Goal: Task Accomplishment & Management: Use online tool/utility

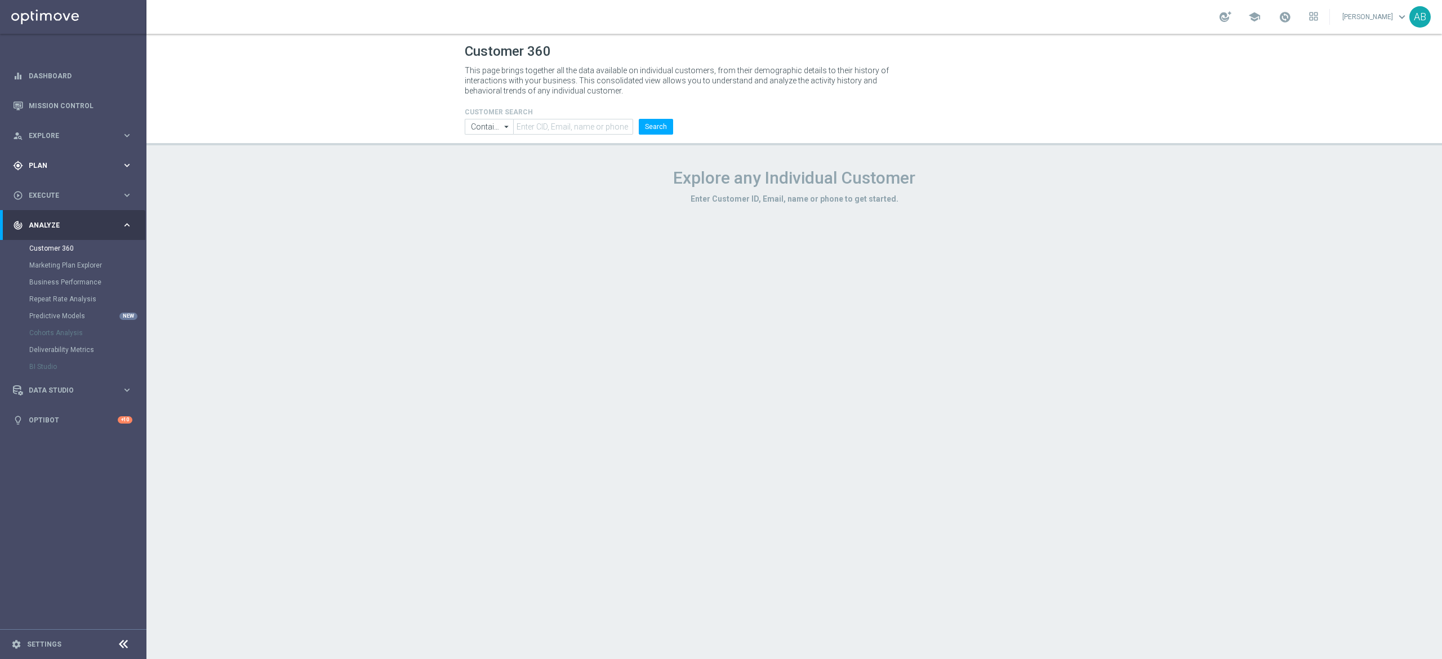
click at [77, 170] on div "gps_fixed Plan" at bounding box center [67, 166] width 109 height 10
click at [73, 224] on span "Templates" at bounding box center [70, 222] width 81 height 7
click at [68, 241] on link "Optimail" at bounding box center [76, 239] width 82 height 9
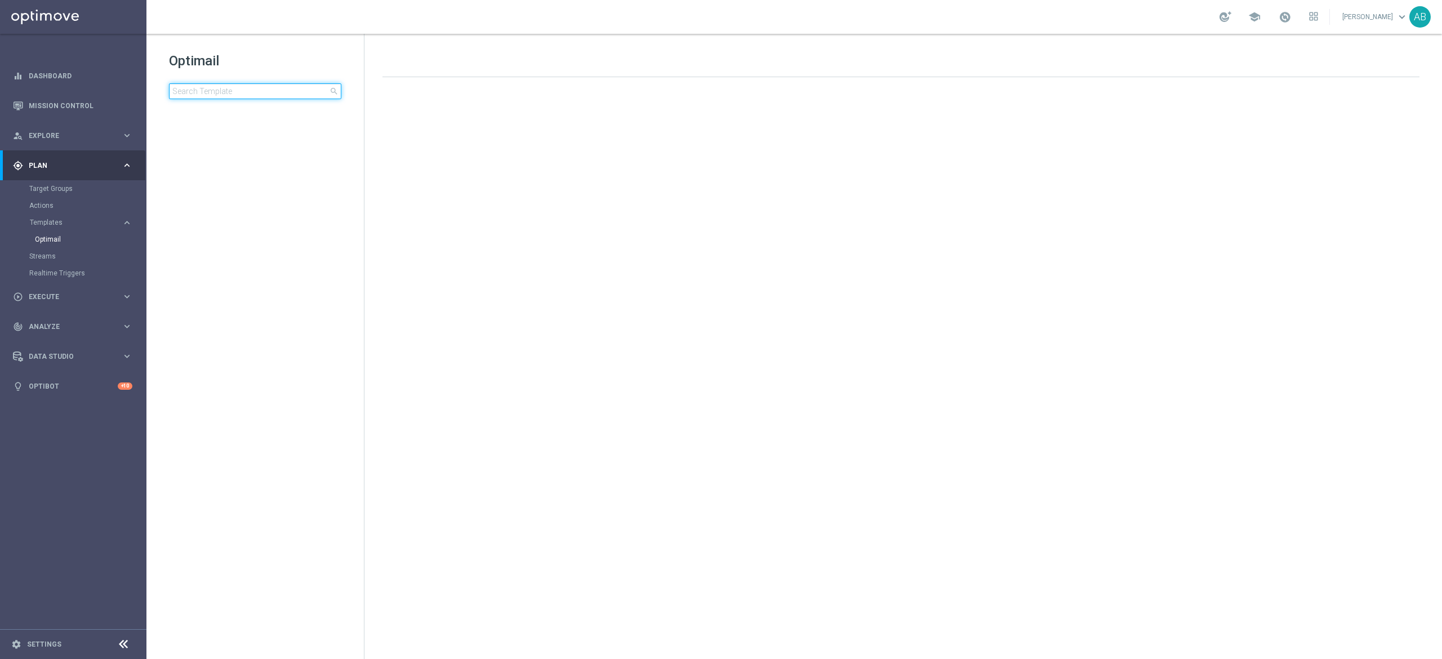
click at [234, 91] on input at bounding box center [255, 91] width 172 height 16
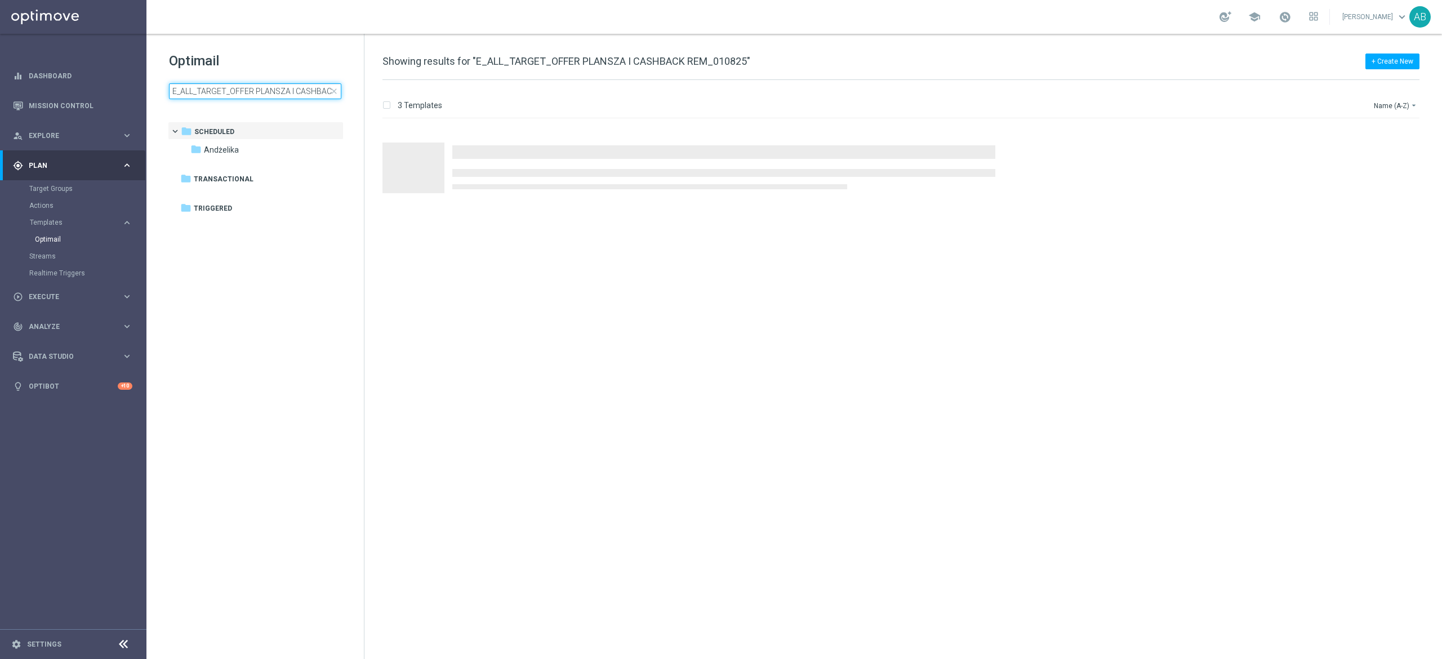
scroll to position [0, 50]
click at [237, 91] on input "E_ALL_TARGET_OFFER PLANSZA I CASHBACK REM_010825" at bounding box center [255, 91] width 172 height 16
type input "E_ALL_TARGET_OFFER PLANSZA I CASHBACK REM_010825"
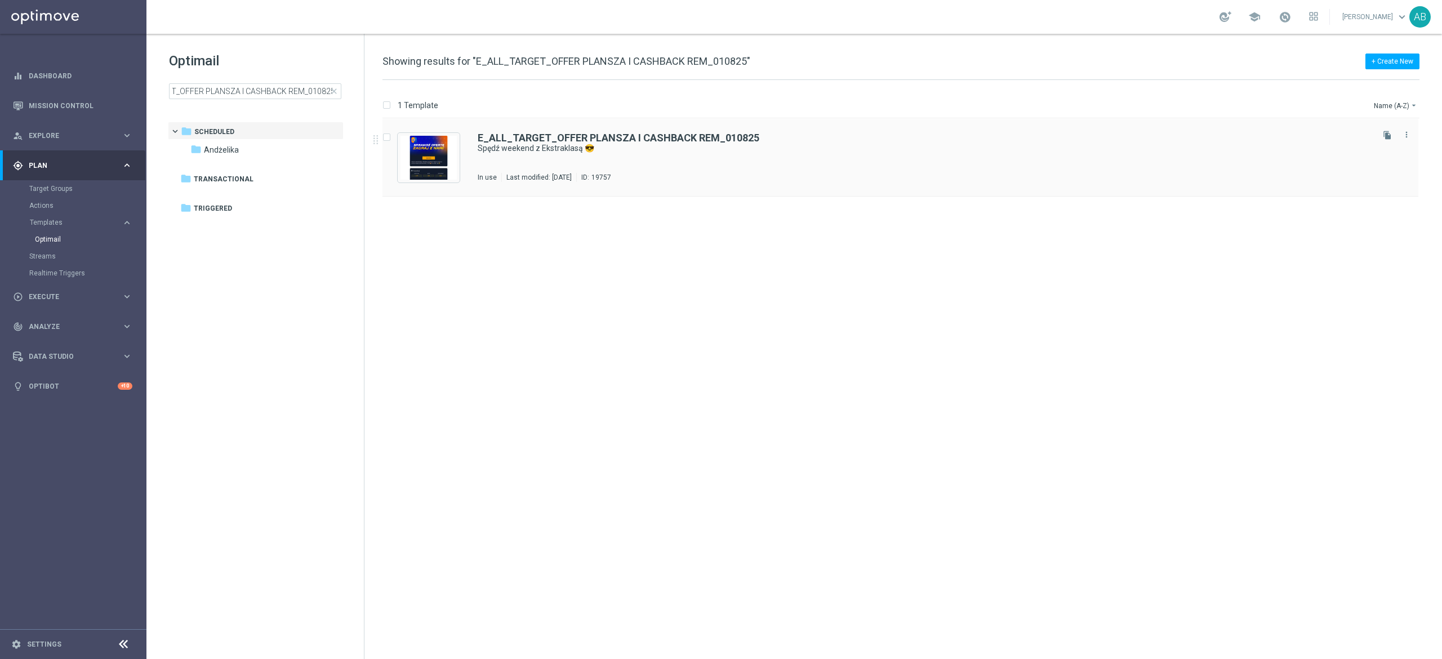
click at [683, 164] on div "E_ALL_TARGET_OFFER PLANSZA I CASHBACK REM_010825 Spędź weekend z Ekstraklasą 😎 …" at bounding box center [924, 157] width 893 height 49
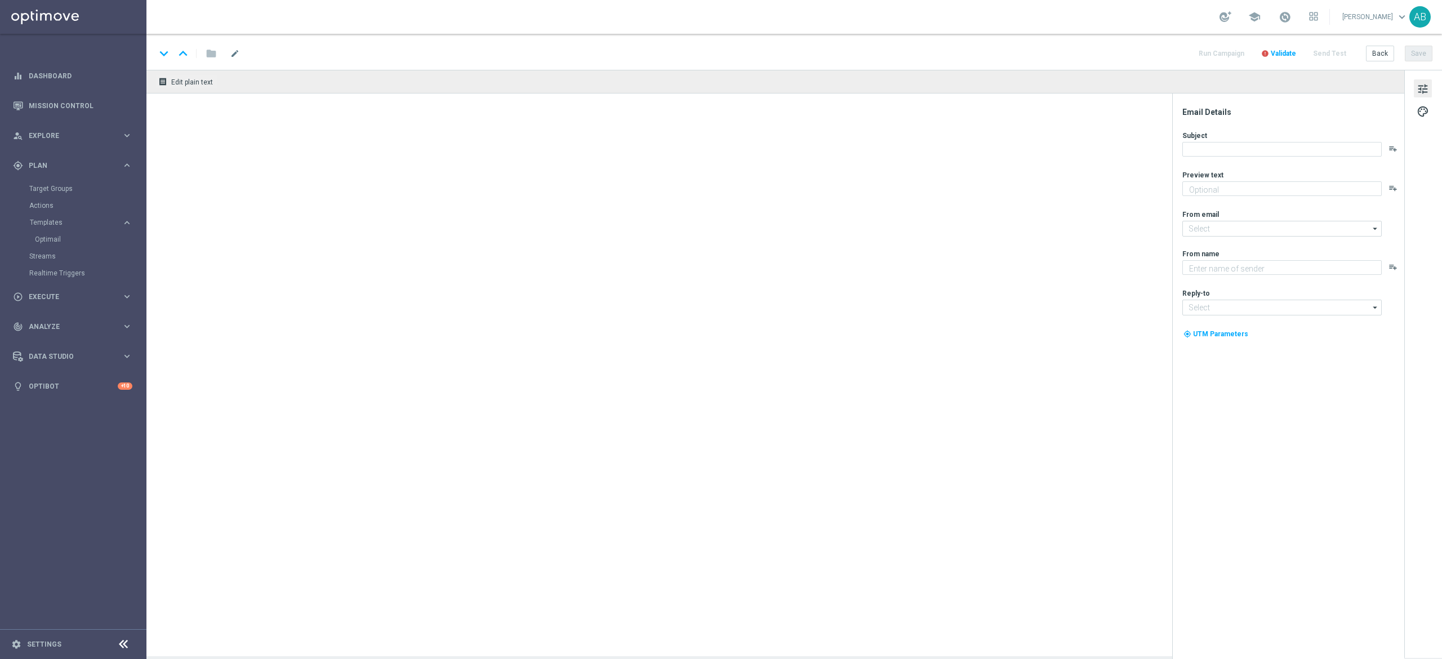
type textarea "Sprawdź kursy i graj ➡️"
type input "[EMAIL_ADDRESS][DOMAIN_NAME]"
type textarea "STS"
type input "[EMAIL_ADDRESS][DOMAIN_NAME]"
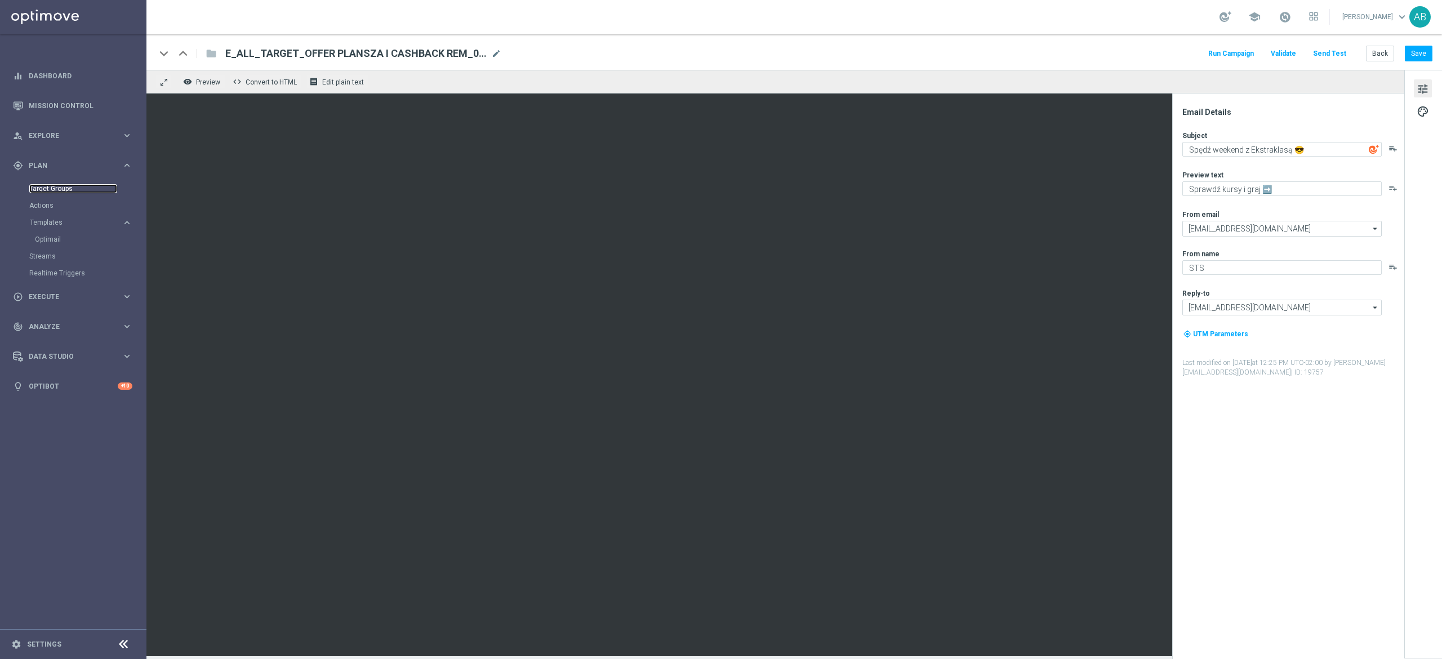
click at [60, 190] on link "Target Groups" at bounding box center [73, 188] width 88 height 9
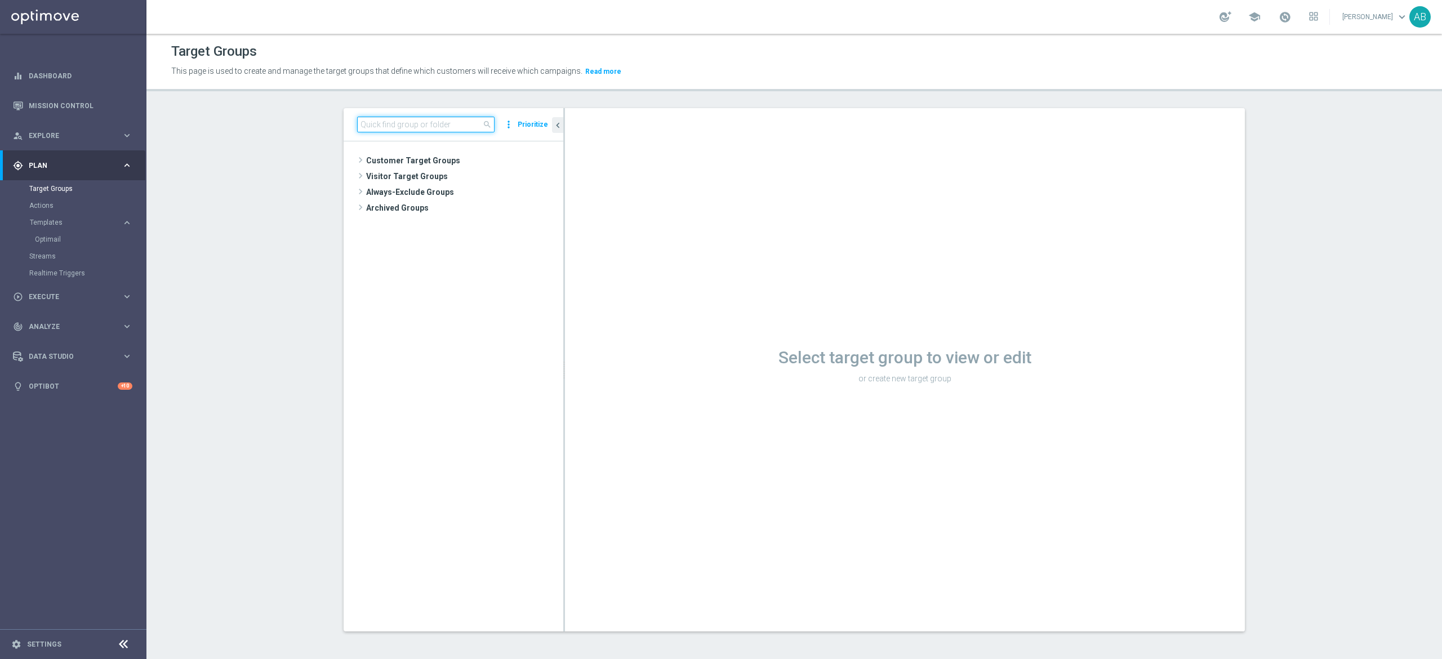
click at [446, 117] on input at bounding box center [425, 125] width 137 height 16
paste input "REACQ_ALL_TARGET_OFFER_PLANSZA EP_ZBR_REM_190825"
type input "REACQ_ALL_TARGET_OFFER_PLANSZA EP_ZBR_REM_190825"
click at [473, 197] on span "REACQ_ALL_TARGET_OFFER_PLANSZA EP_ZBR_REM_190825" at bounding box center [468, 193] width 137 height 10
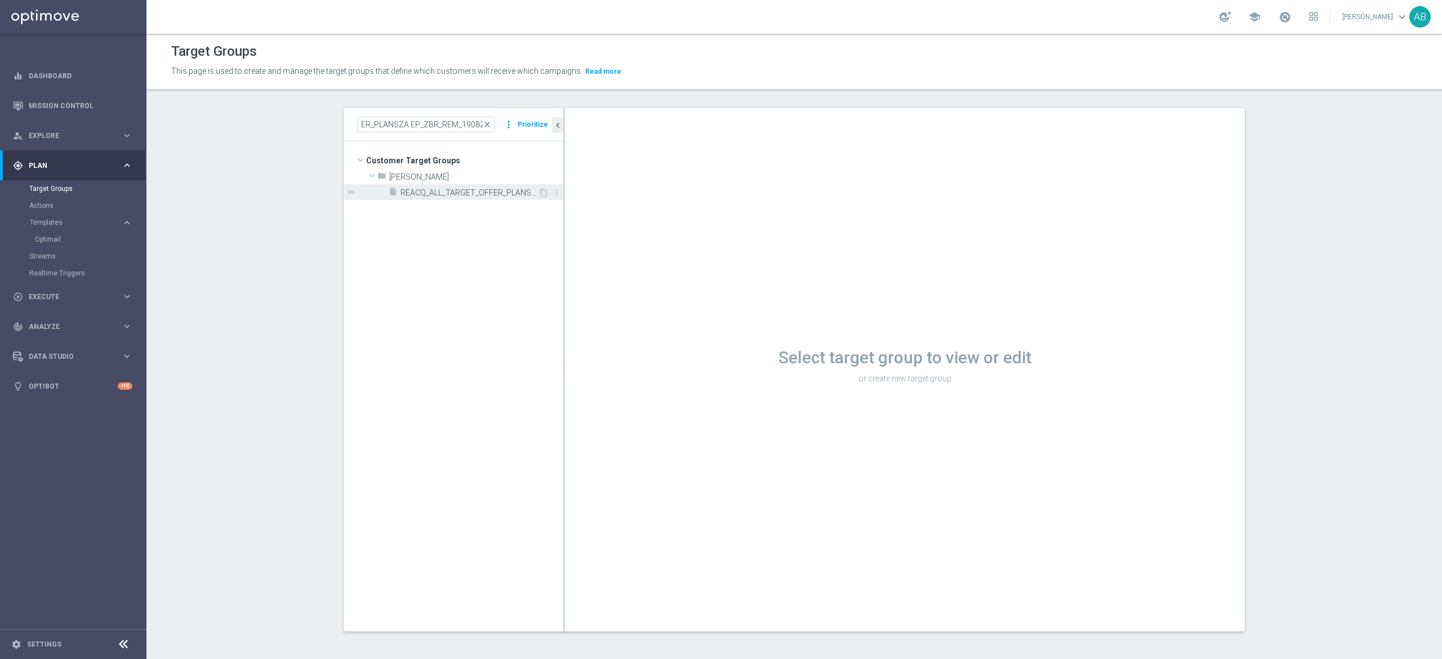
scroll to position [0, 0]
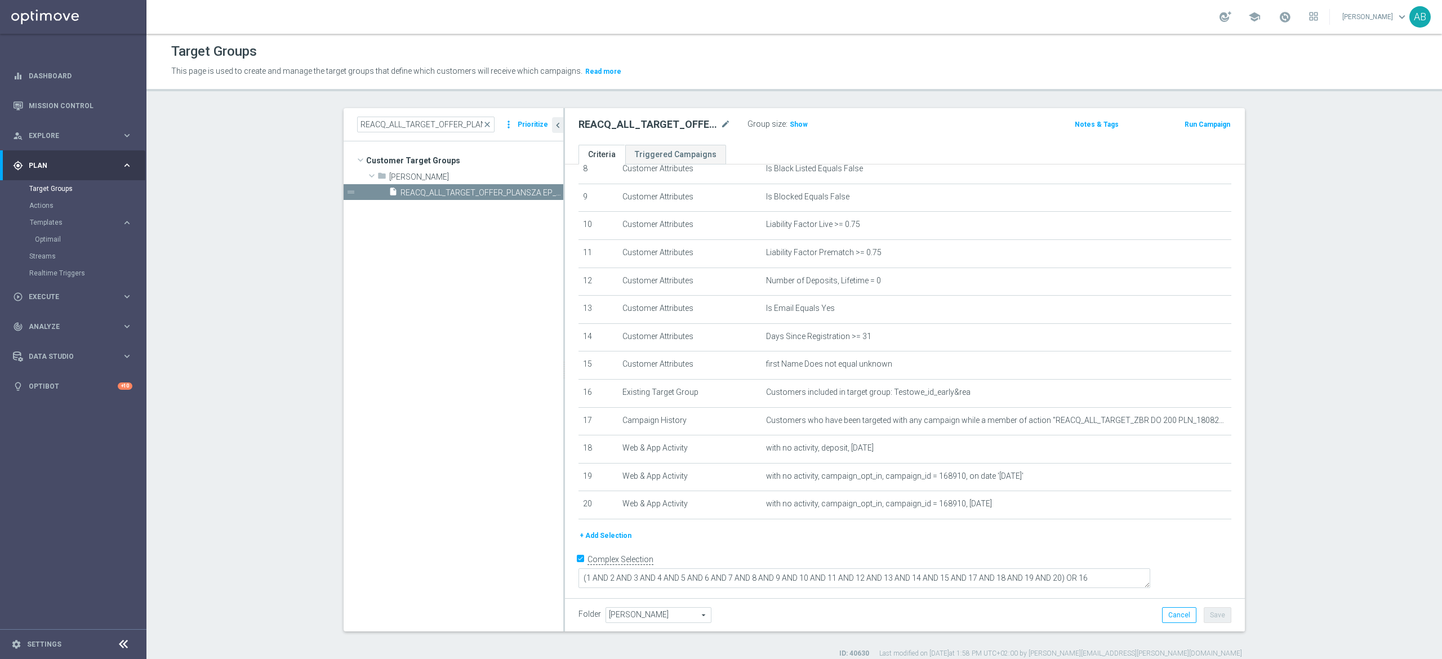
scroll to position [244, 0]
click at [794, 122] on span "Show" at bounding box center [799, 125] width 18 height 8
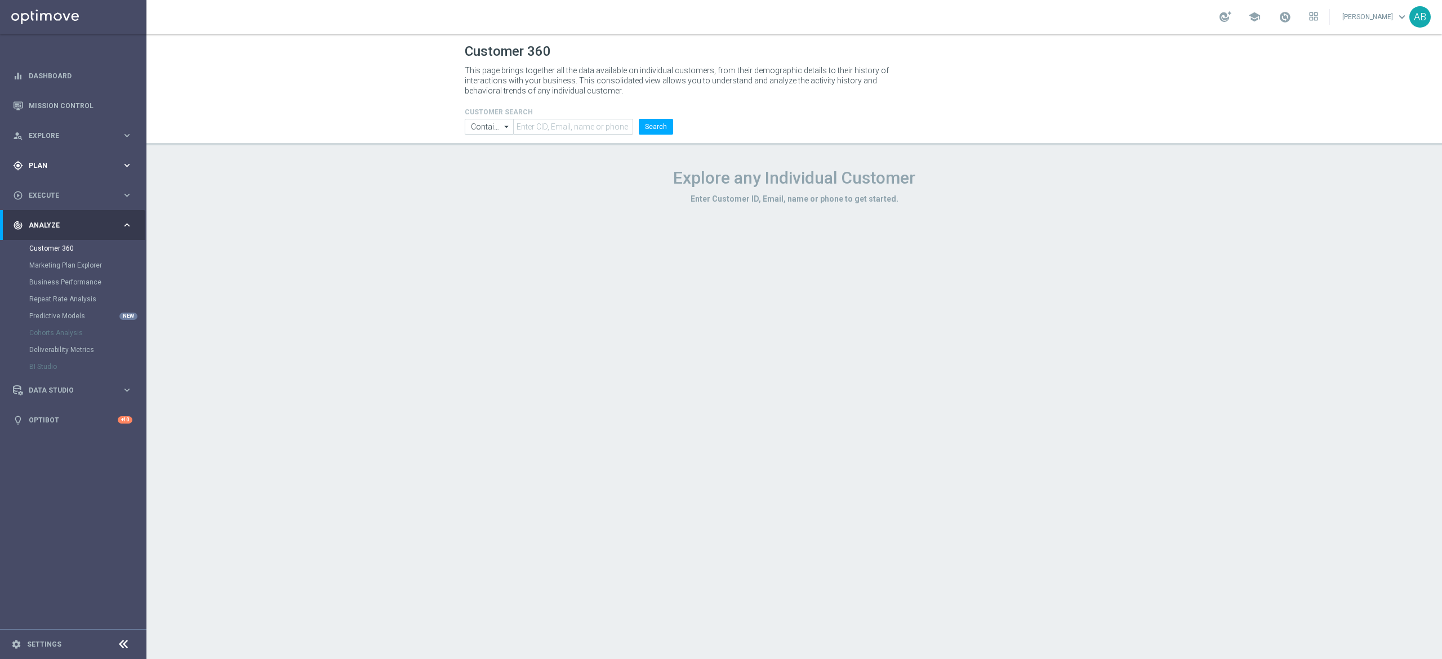
click at [95, 163] on span "Plan" at bounding box center [75, 165] width 93 height 7
click at [93, 193] on link "Target Groups" at bounding box center [73, 188] width 88 height 9
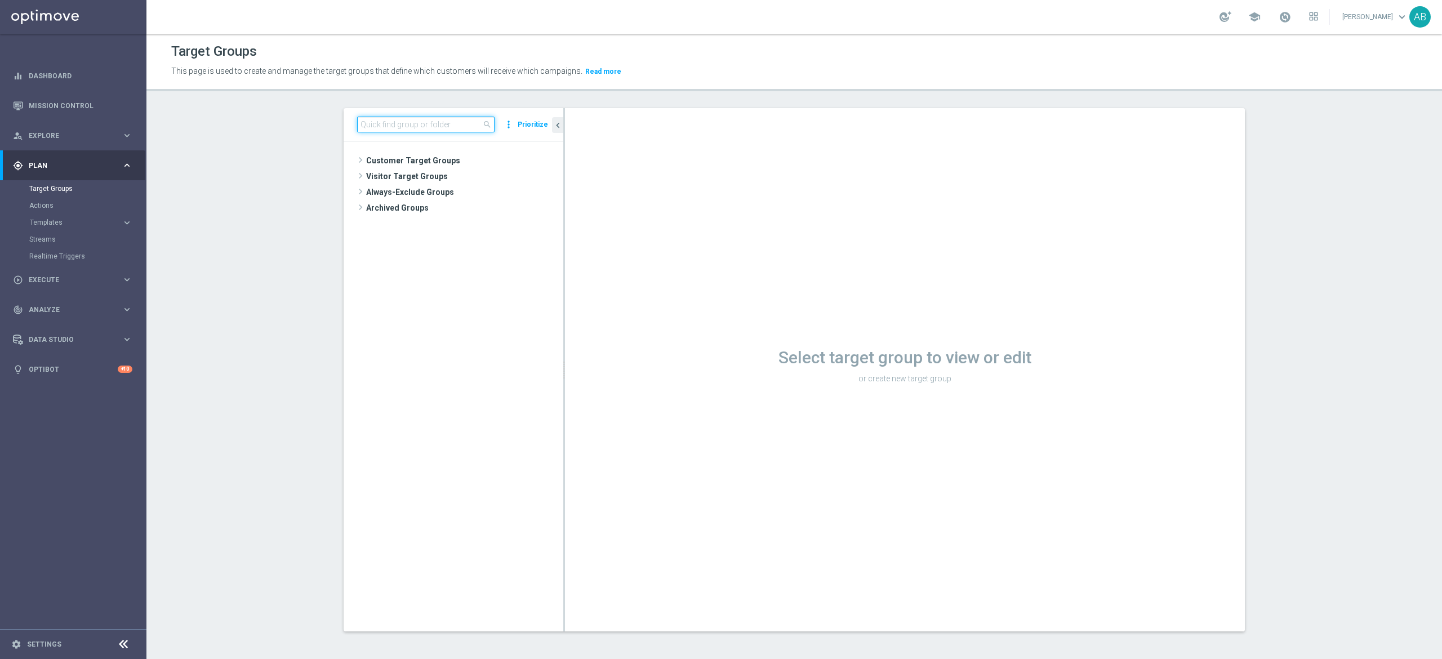
click at [372, 125] on input at bounding box center [425, 125] width 137 height 16
paste input "E_ALL_TARGET_OFFER_PLANSZA EP_190825"
type input "E_ALL_TARGET_OFFER_PLANSZA EP_190825"
click at [494, 186] on div "insert_drive_file E_ALL_TARGET_OFFER_PLANSZA EP_190825" at bounding box center [463, 192] width 149 height 16
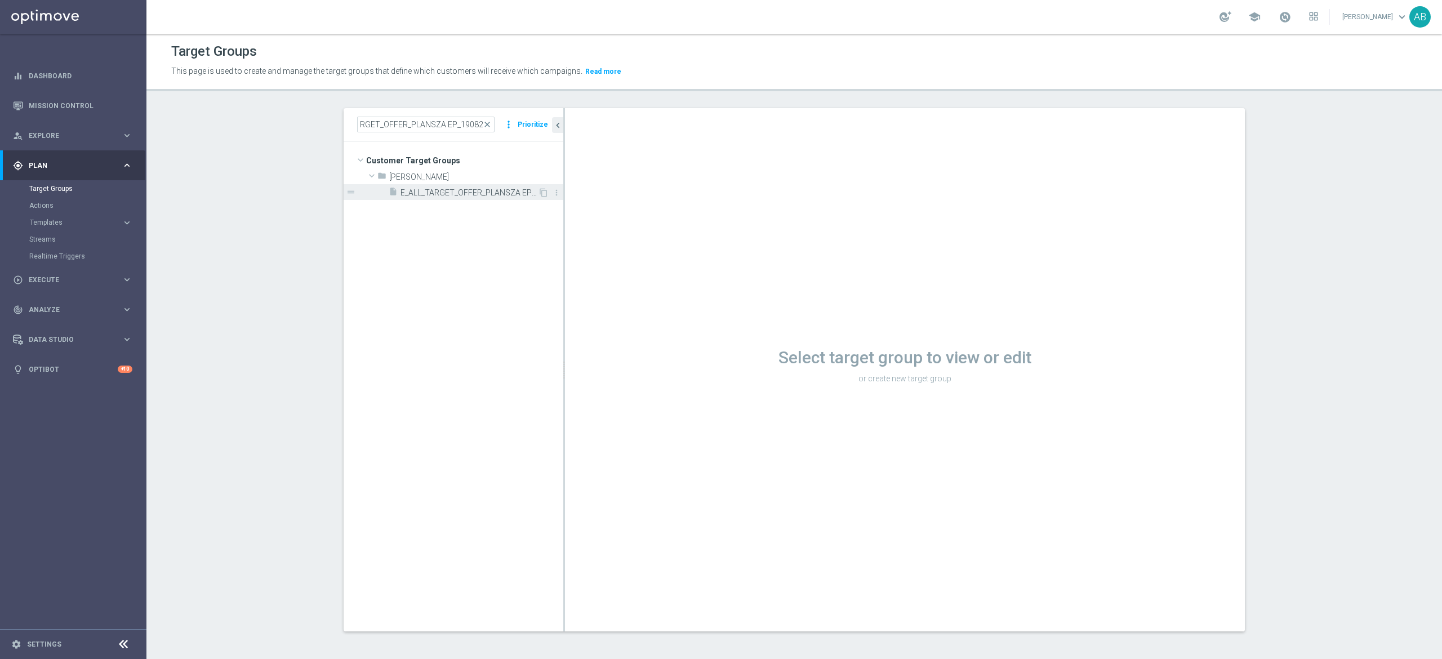
scroll to position [0, 0]
click at [483, 193] on span "E_ALL_TARGET_OFFER_PLANSZA EP_190825" at bounding box center [468, 193] width 137 height 10
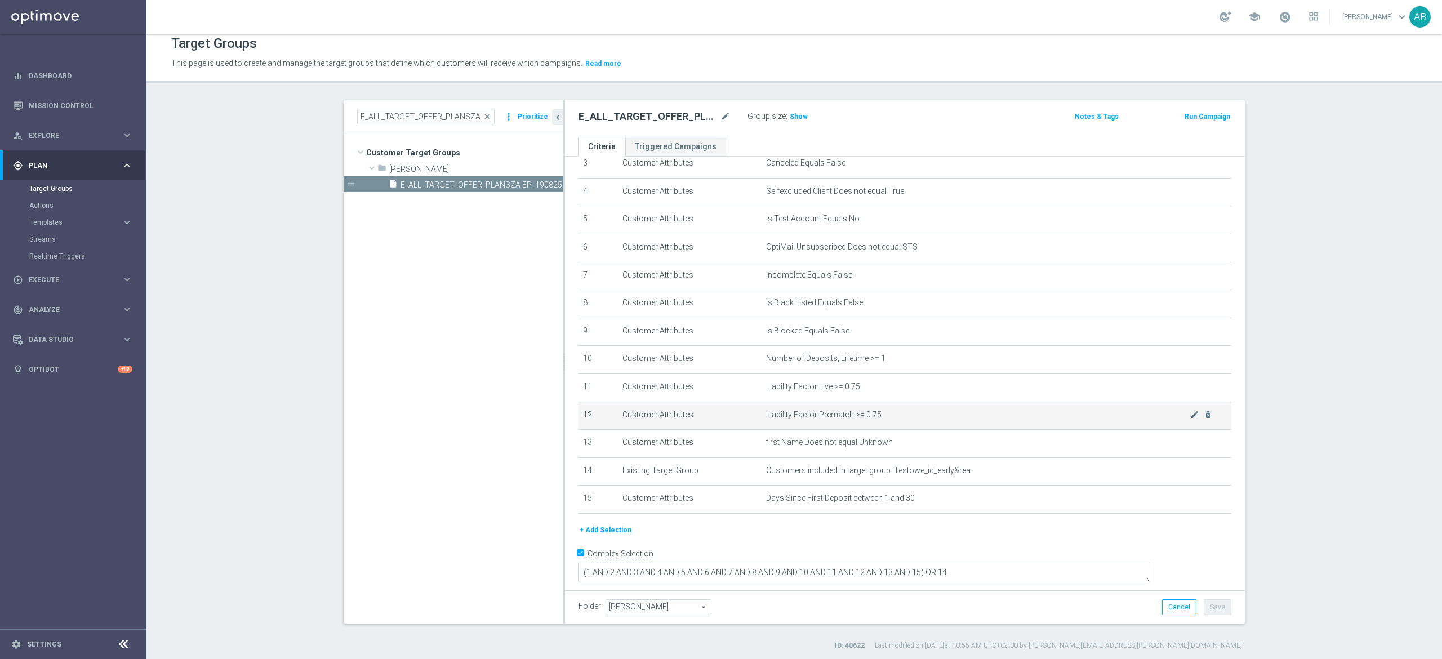
scroll to position [10, 0]
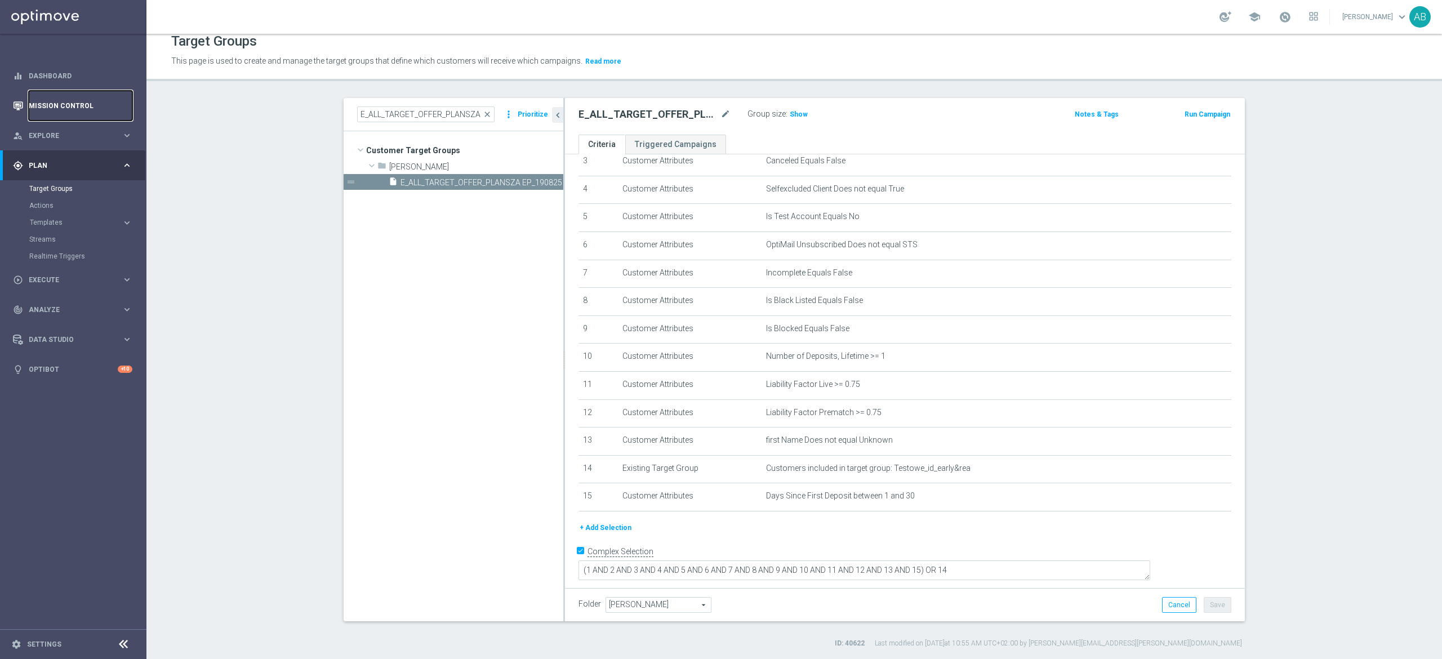
click at [84, 113] on link "Mission Control" at bounding box center [81, 106] width 104 height 30
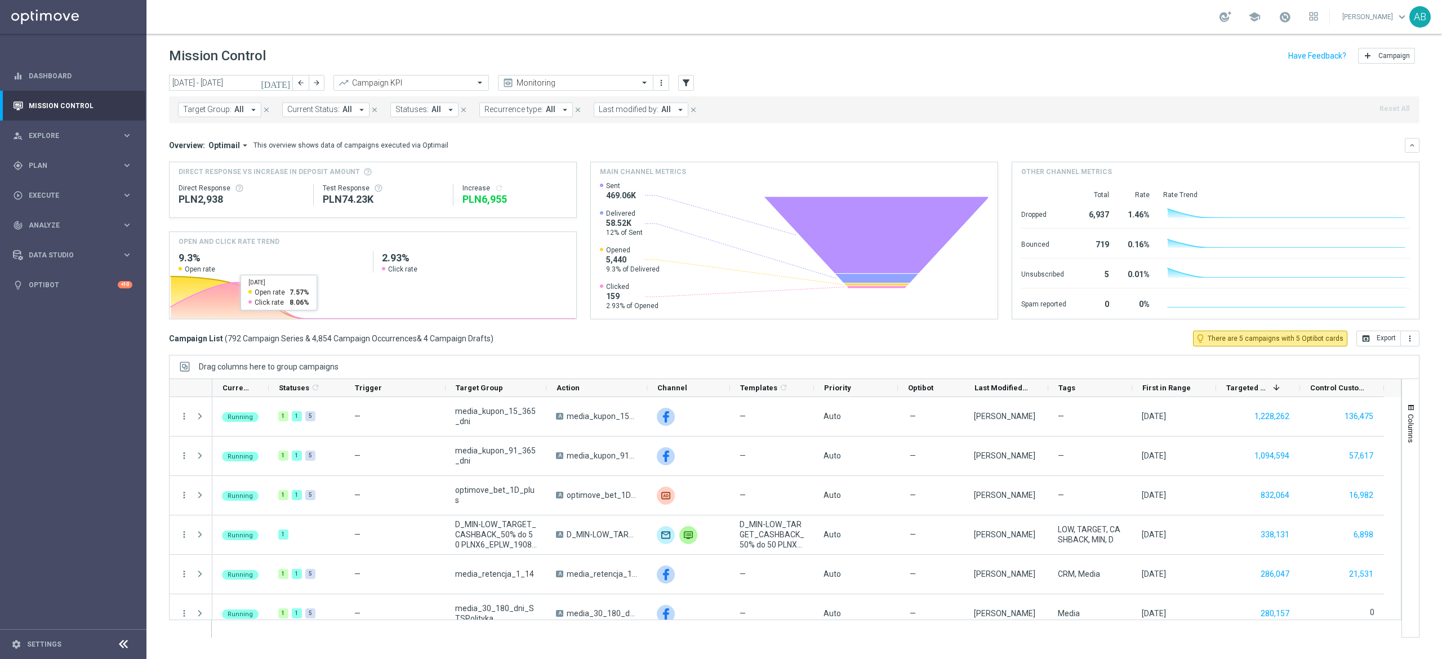
click at [237, 117] on div "Target Group: All arrow_drop_down close Current Status: All arrow_drop_down clo…" at bounding box center [794, 109] width 1250 height 27
click at [239, 112] on span "All" at bounding box center [239, 110] width 10 height 10
drag, startPoint x: 241, startPoint y: 177, endPoint x: 264, endPoint y: 178, distance: 23.1
click at [241, 178] on div "E_ALL_TARGET_OFFER_PLANSZA EP_190825" at bounding box center [277, 181] width 186 height 18
type input "E_ALL_TARGET_OFFER_PLANSZA EP_190825"
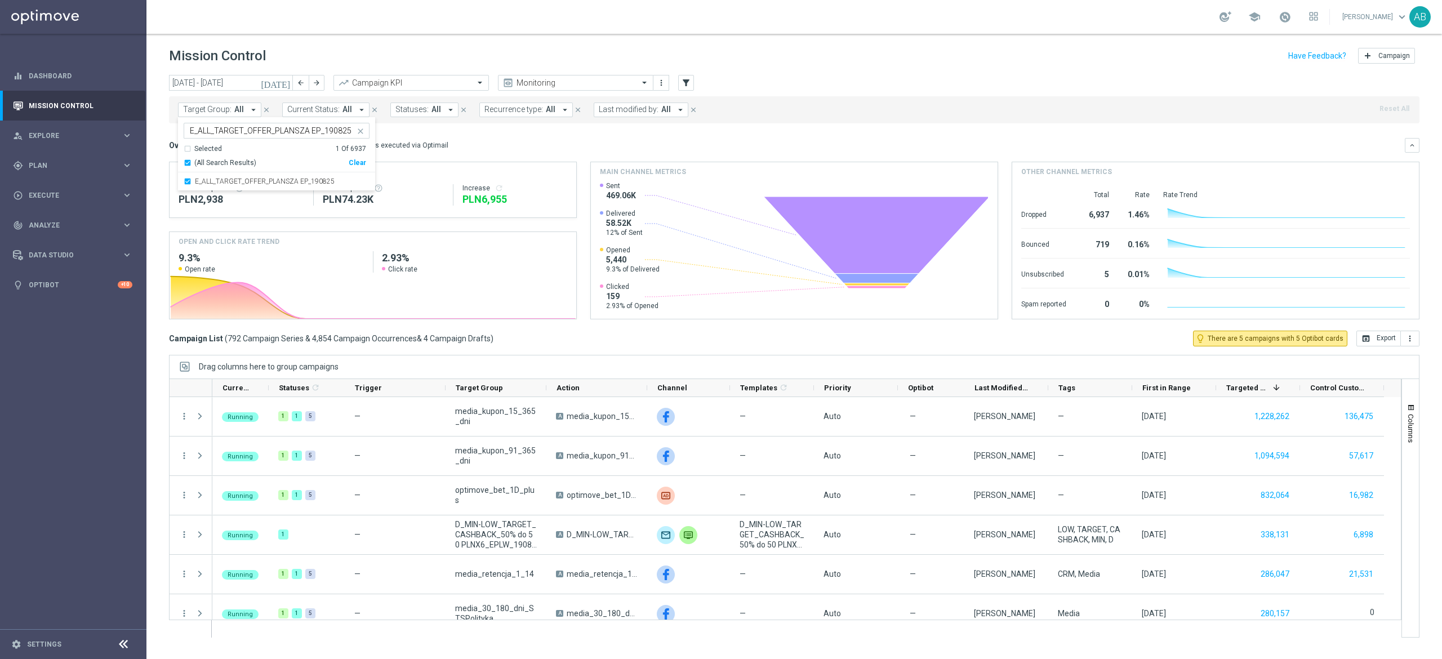
click at [505, 142] on div "Overview: Optimail arrow_drop_down This overview shows data of campaigns execut…" at bounding box center [787, 145] width 1236 height 10
